Goal: Find specific page/section: Find specific page/section

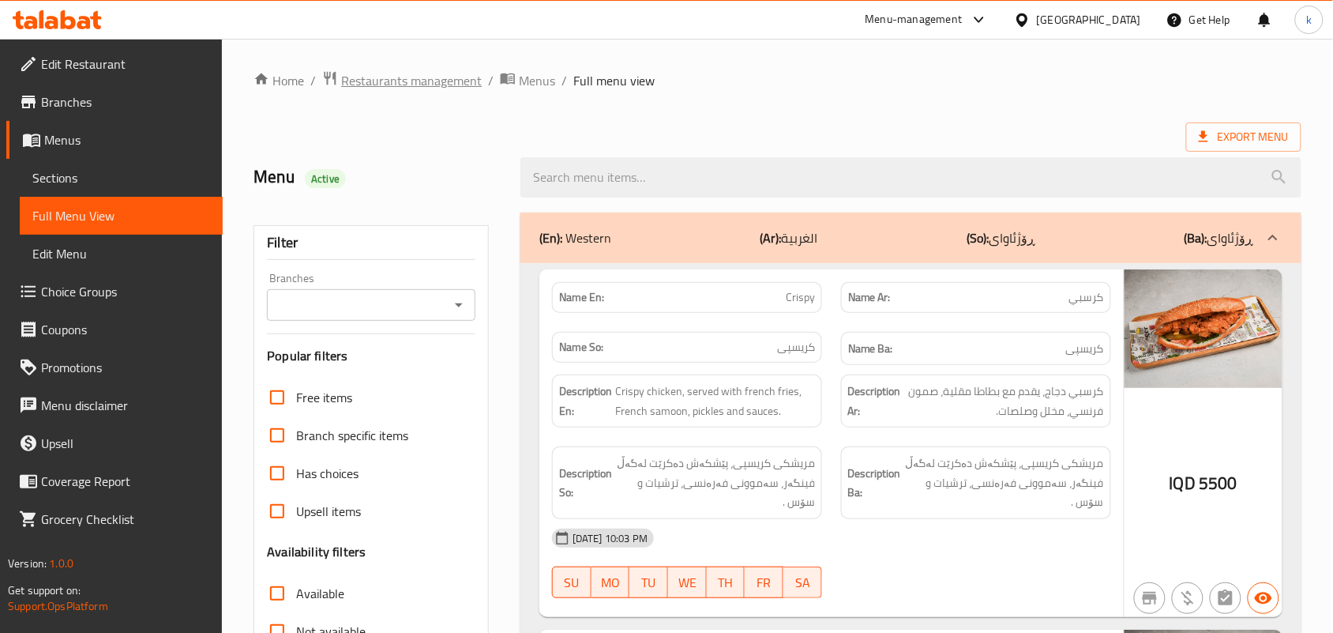
click at [389, 77] on span "Restaurants management" at bounding box center [411, 80] width 141 height 19
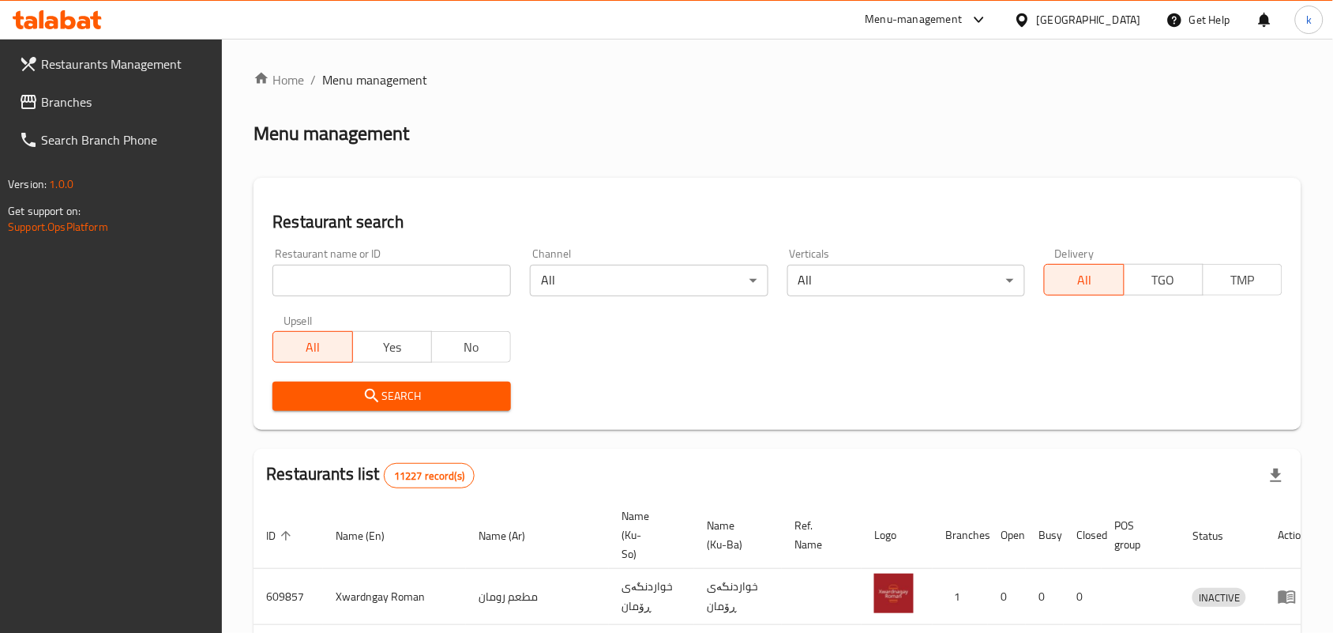
drag, startPoint x: 389, startPoint y: 278, endPoint x: 384, endPoint y: 265, distance: 13.8
click at [389, 278] on input "search" at bounding box center [392, 281] width 239 height 32
paste input "[PERSON_NAME]"
type input "[PERSON_NAME]"
click button "Search" at bounding box center [392, 396] width 239 height 29
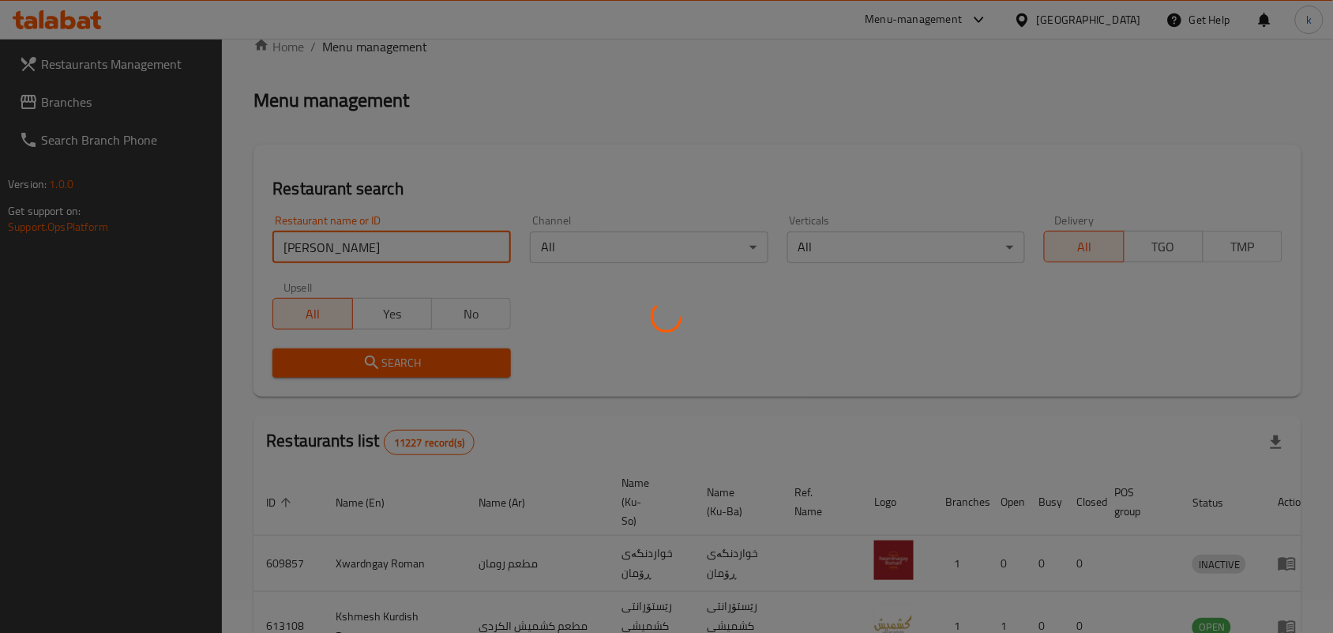
scroll to position [59, 0]
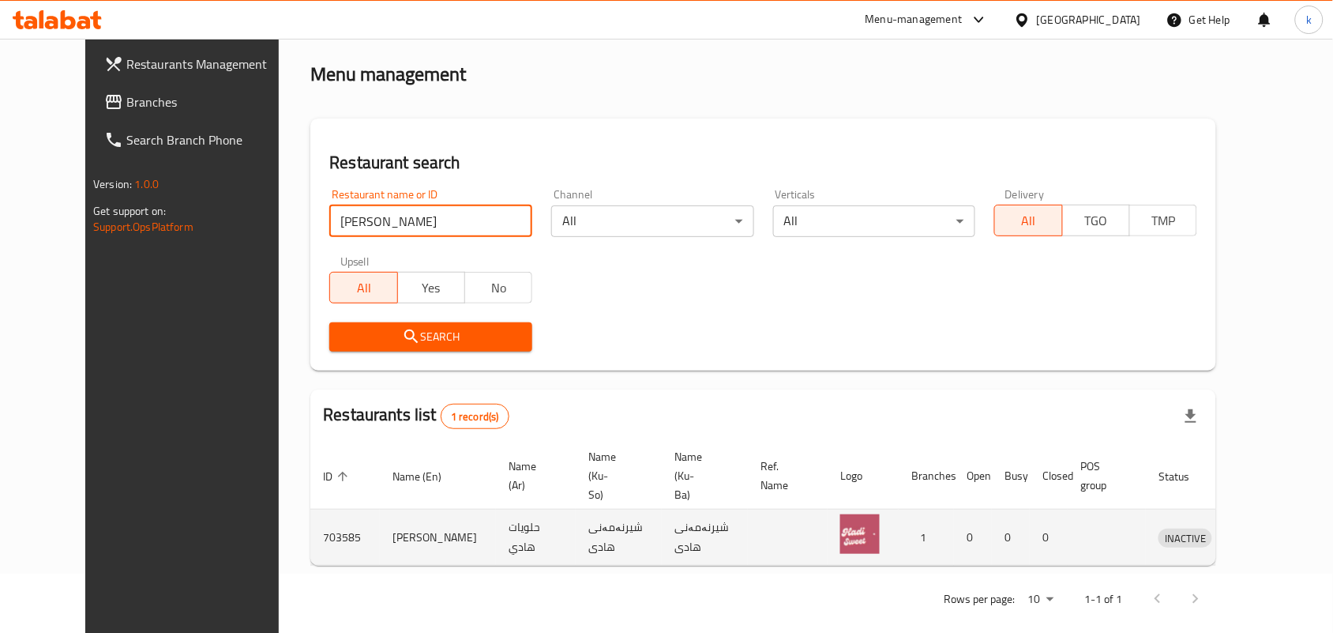
click at [1263, 528] on icon "enhanced table" at bounding box center [1253, 537] width 19 height 19
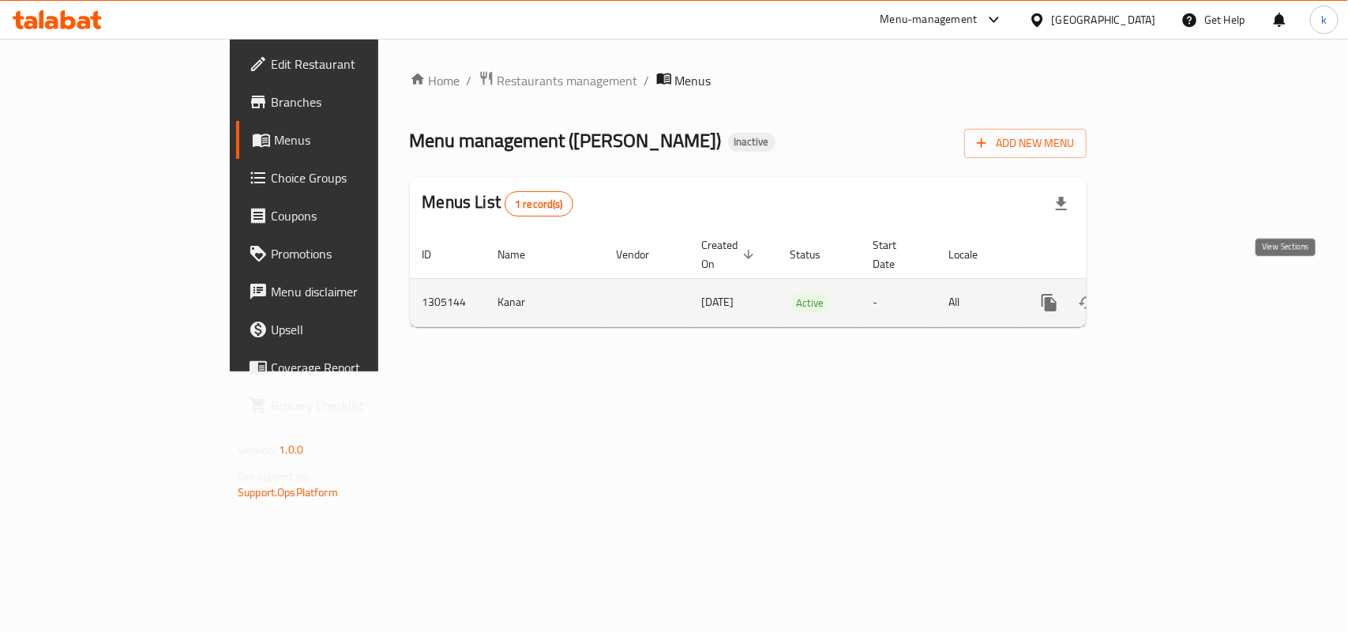
click at [1173, 293] on icon "enhanced table" at bounding box center [1163, 302] width 19 height 19
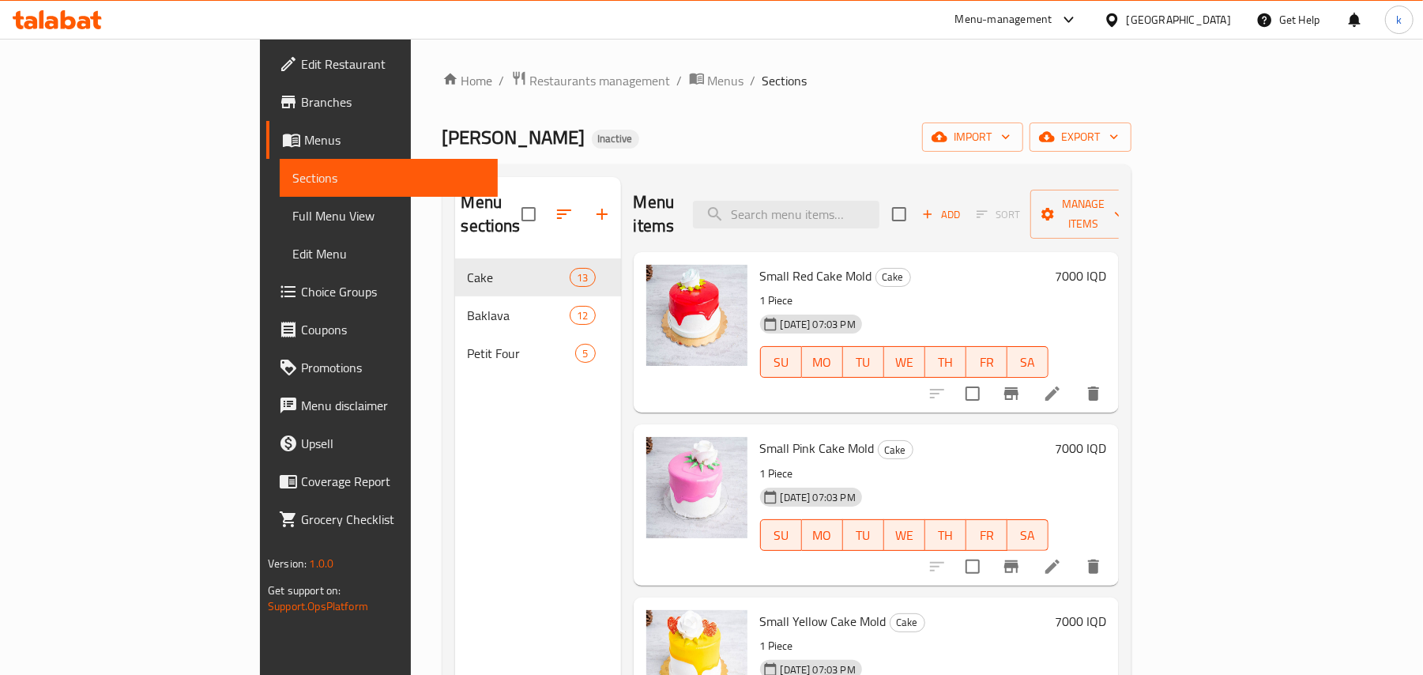
click at [292, 216] on span "Full Menu View" at bounding box center [388, 215] width 193 height 19
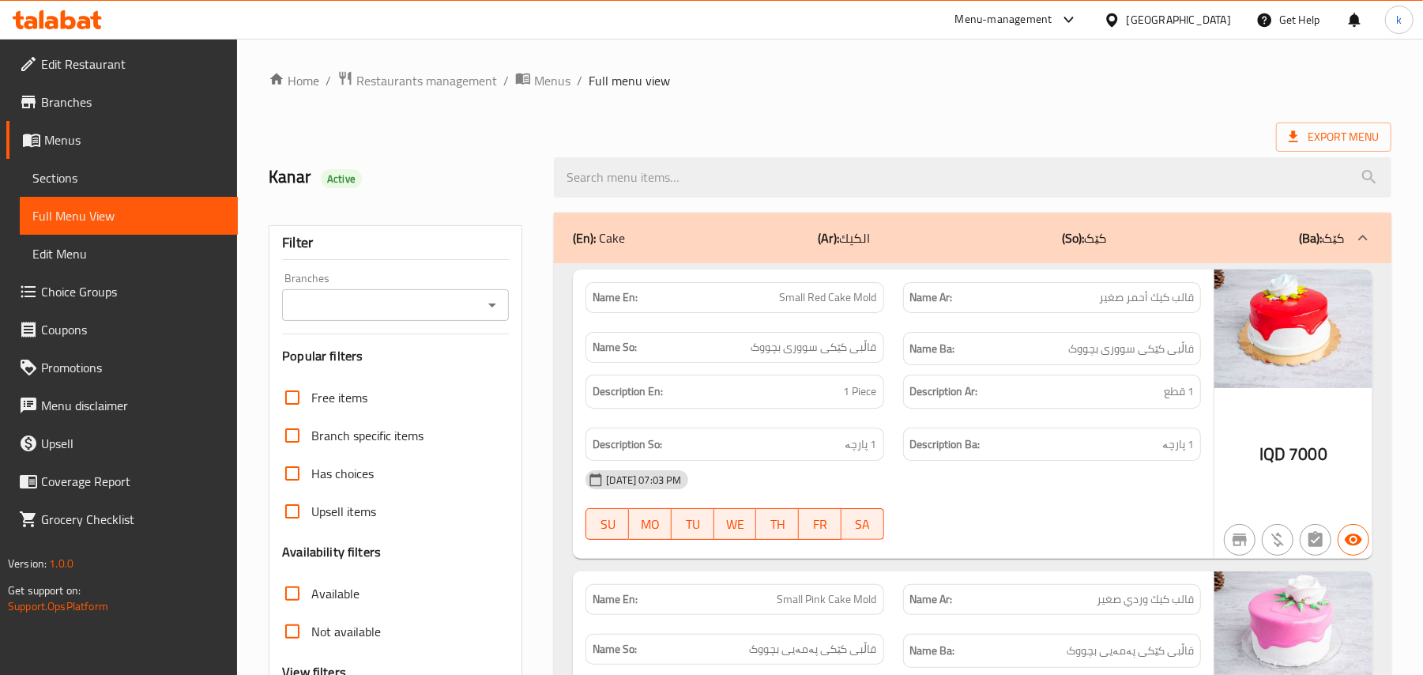
click at [497, 314] on icon "Open" at bounding box center [492, 304] width 19 height 19
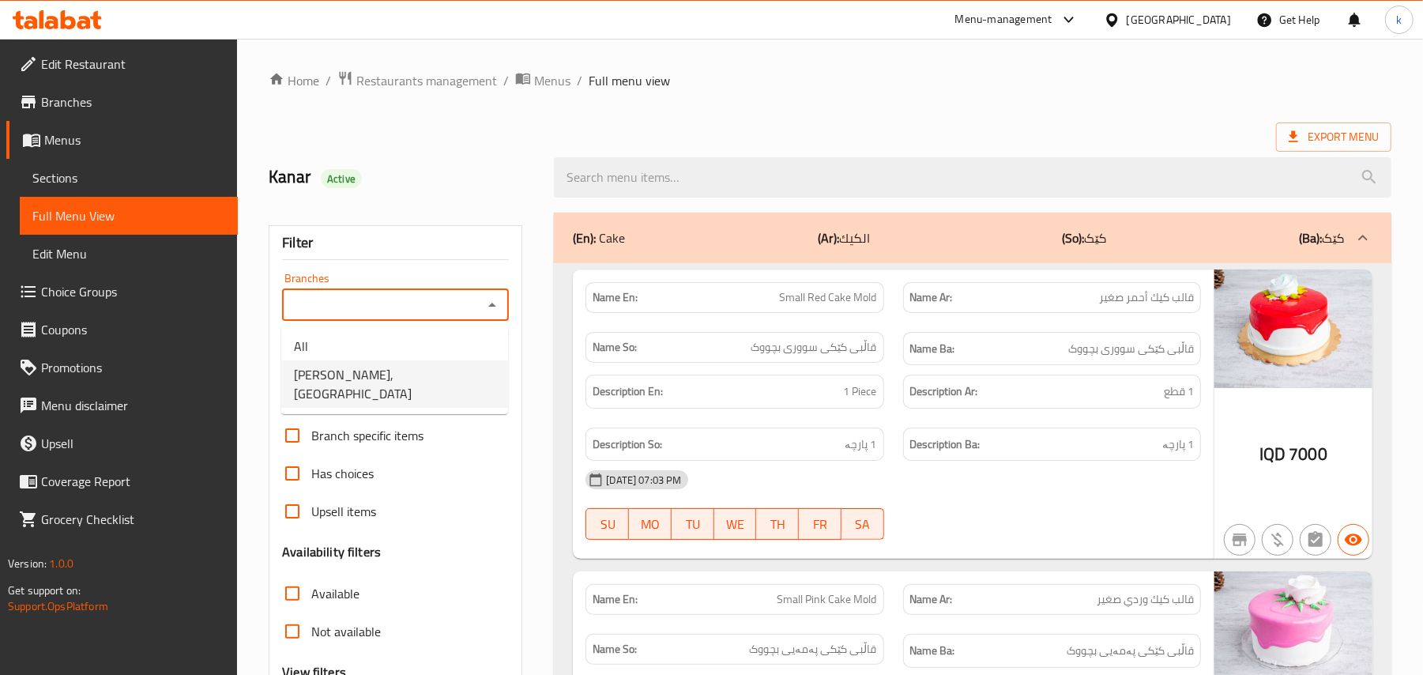
click at [434, 381] on li "[PERSON_NAME], [GEOGRAPHIC_DATA]" at bounding box center [394, 383] width 227 height 47
type input "[PERSON_NAME], [GEOGRAPHIC_DATA]"
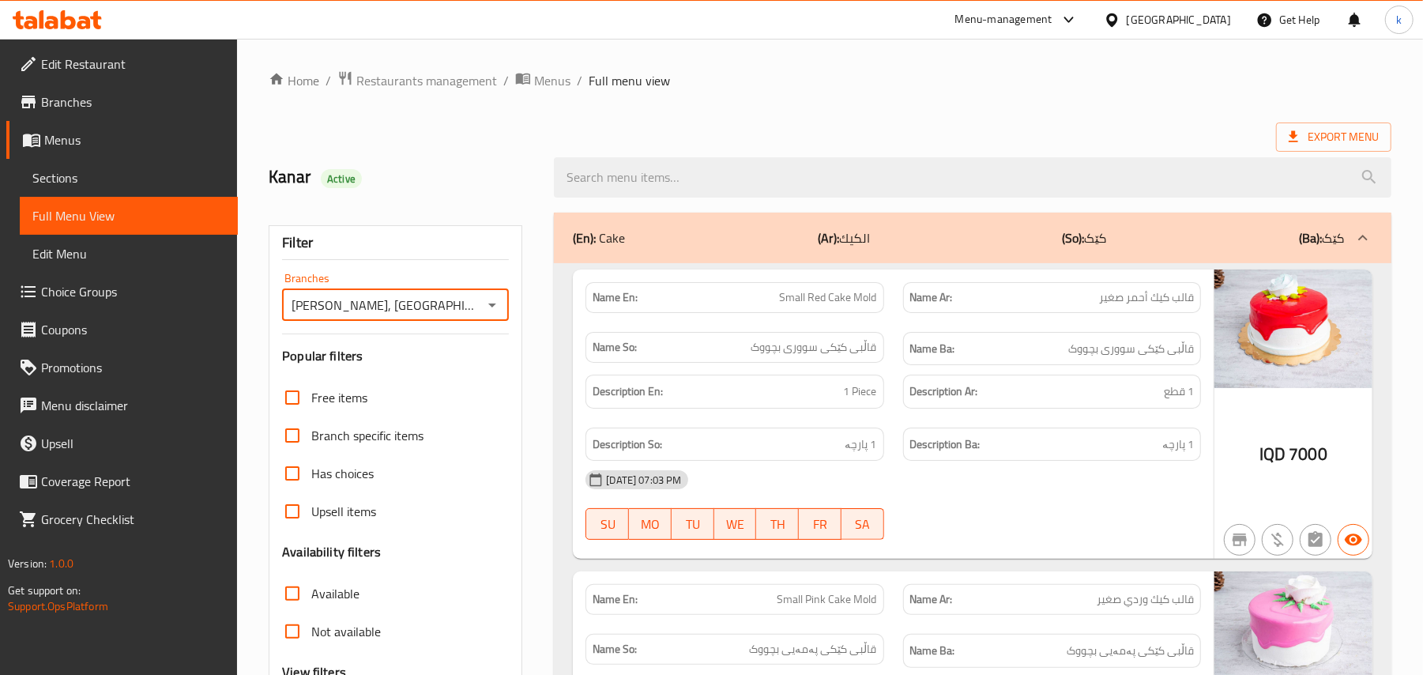
scroll to position [167, 0]
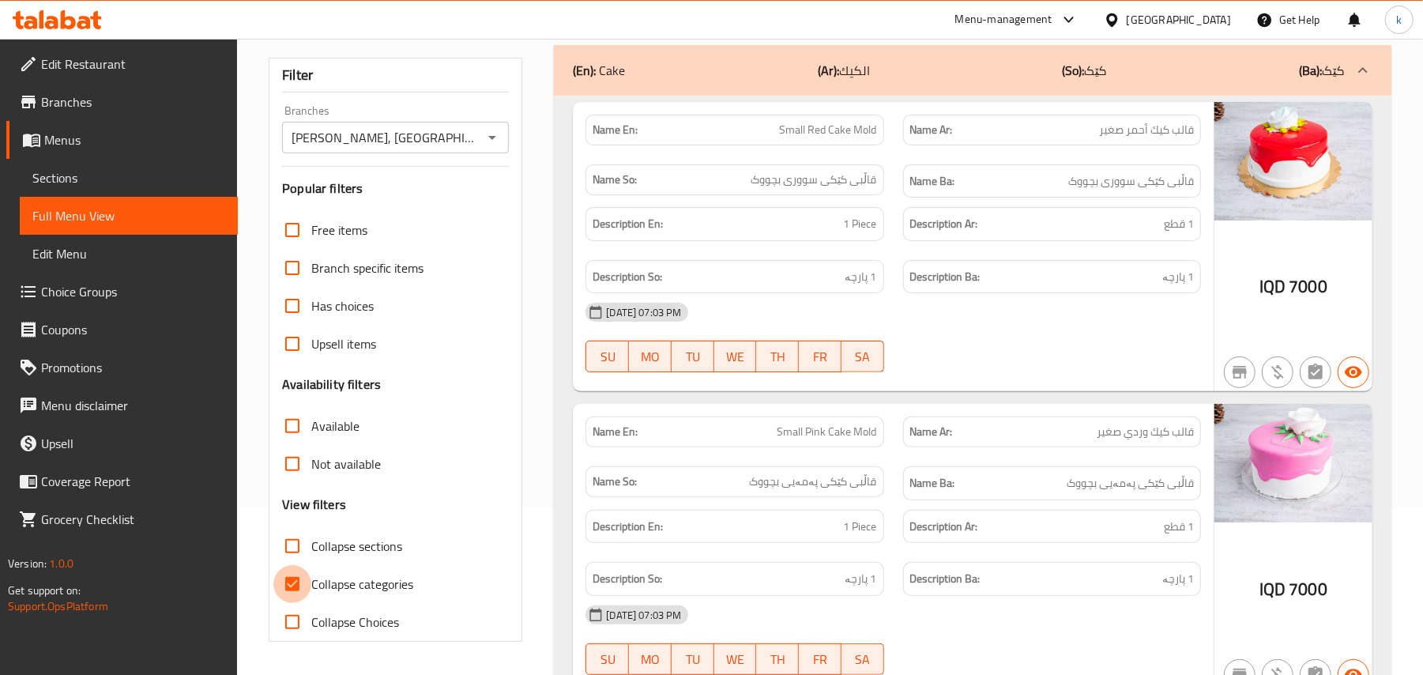
click at [308, 583] on input "Collapse categories" at bounding box center [292, 584] width 38 height 38
checkbox input "false"
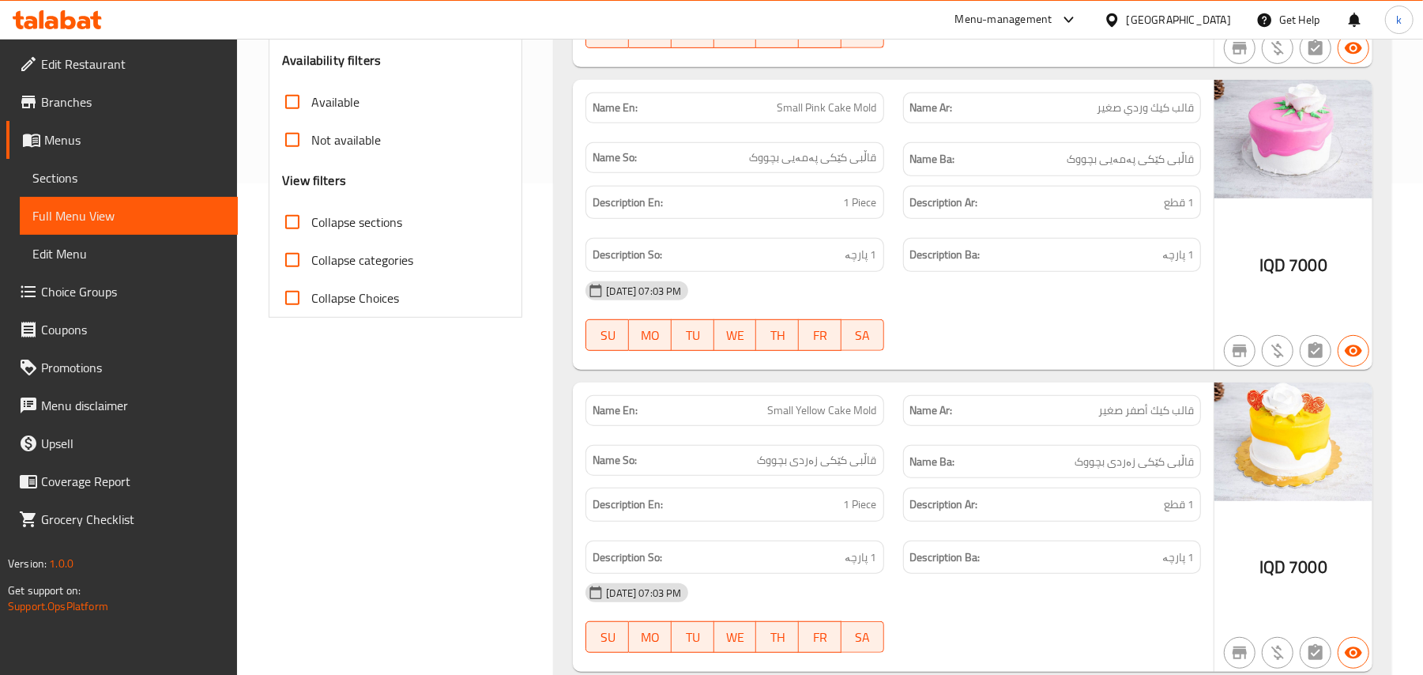
scroll to position [0, 0]
